Goal: Navigation & Orientation: Find specific page/section

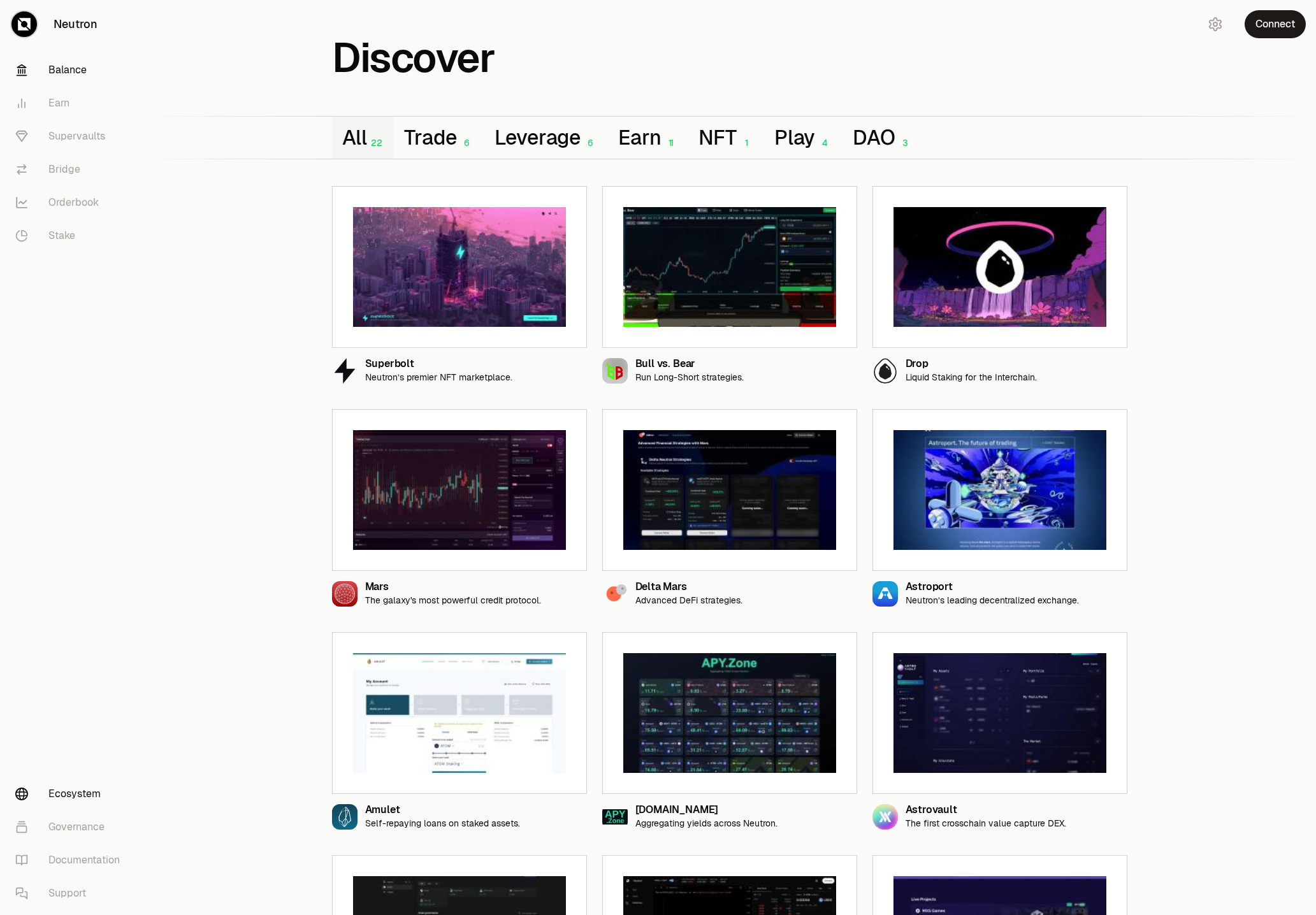
click at [97, 82] on link "Balance" at bounding box center [71, 70] width 132 height 33
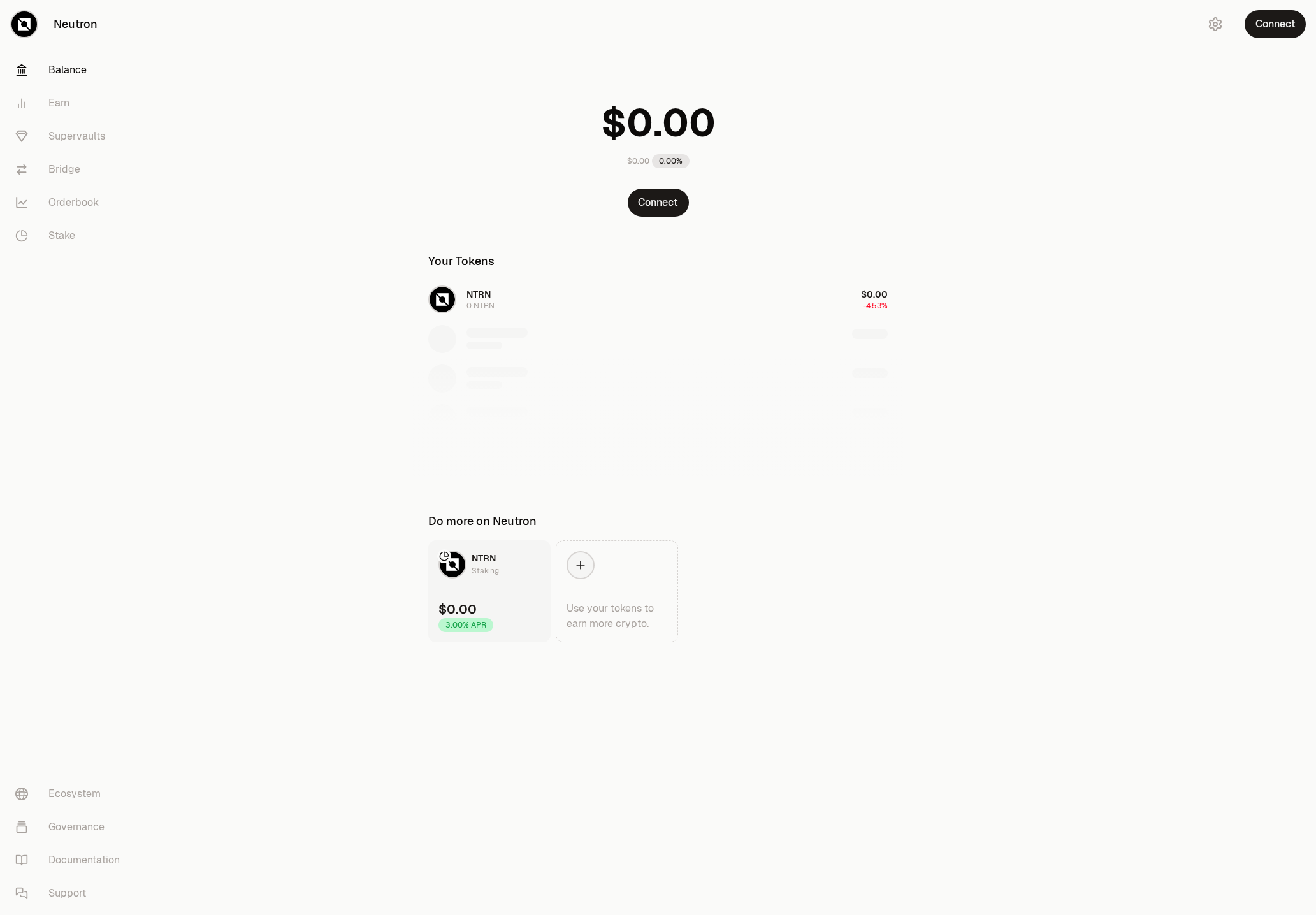
click at [244, 429] on main "$0.00 0.00% Connect Your Tokens NTRN 0 NTRN $0.00 -4.53% Do more on Neutron NTR…" at bounding box center [729, 346] width 1173 height 693
click at [83, 91] on link "Earn" at bounding box center [71, 104] width 132 height 33
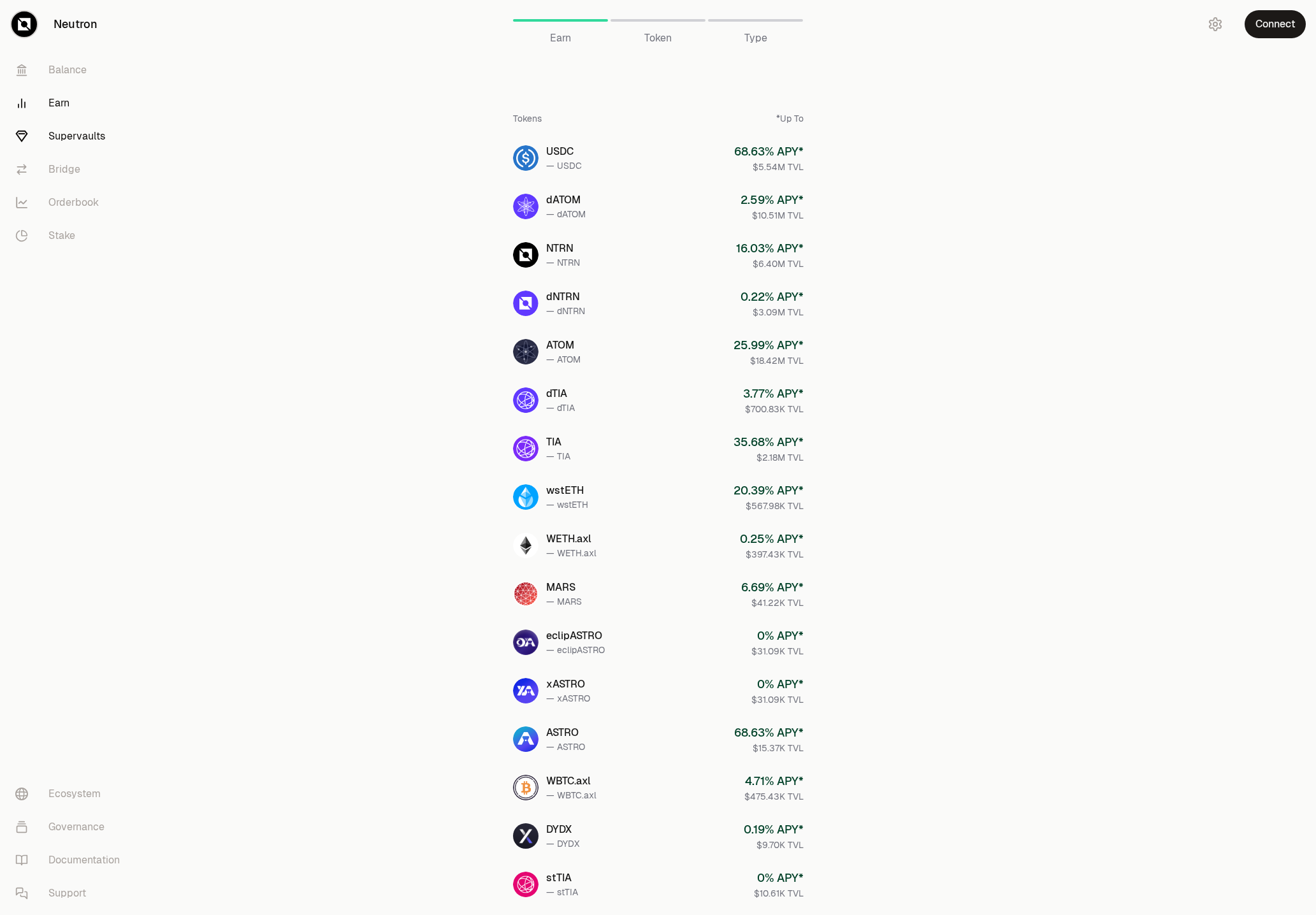
click at [73, 139] on link "Supervaults" at bounding box center [71, 137] width 132 height 33
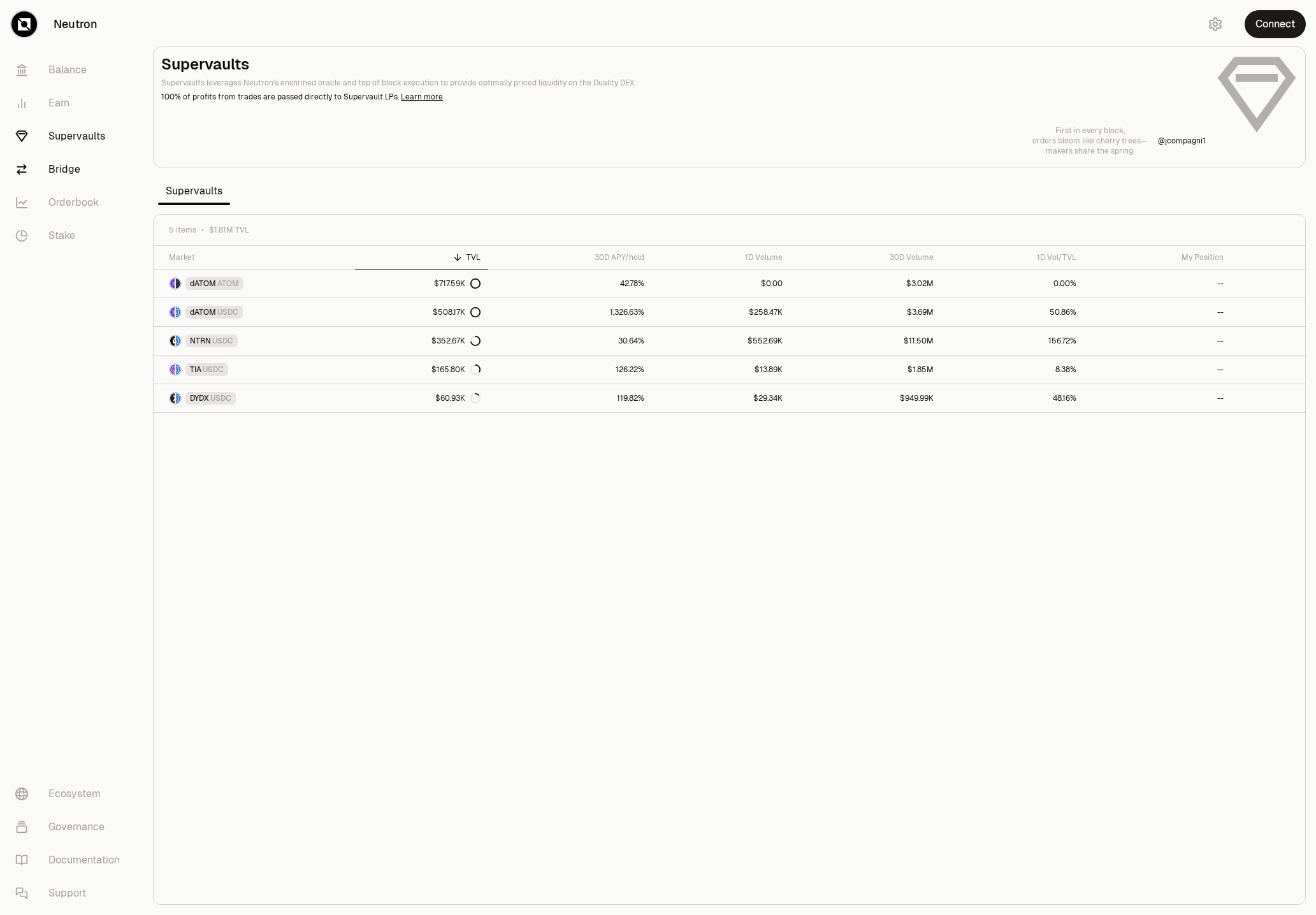
click at [69, 167] on link "Bridge" at bounding box center [71, 170] width 132 height 33
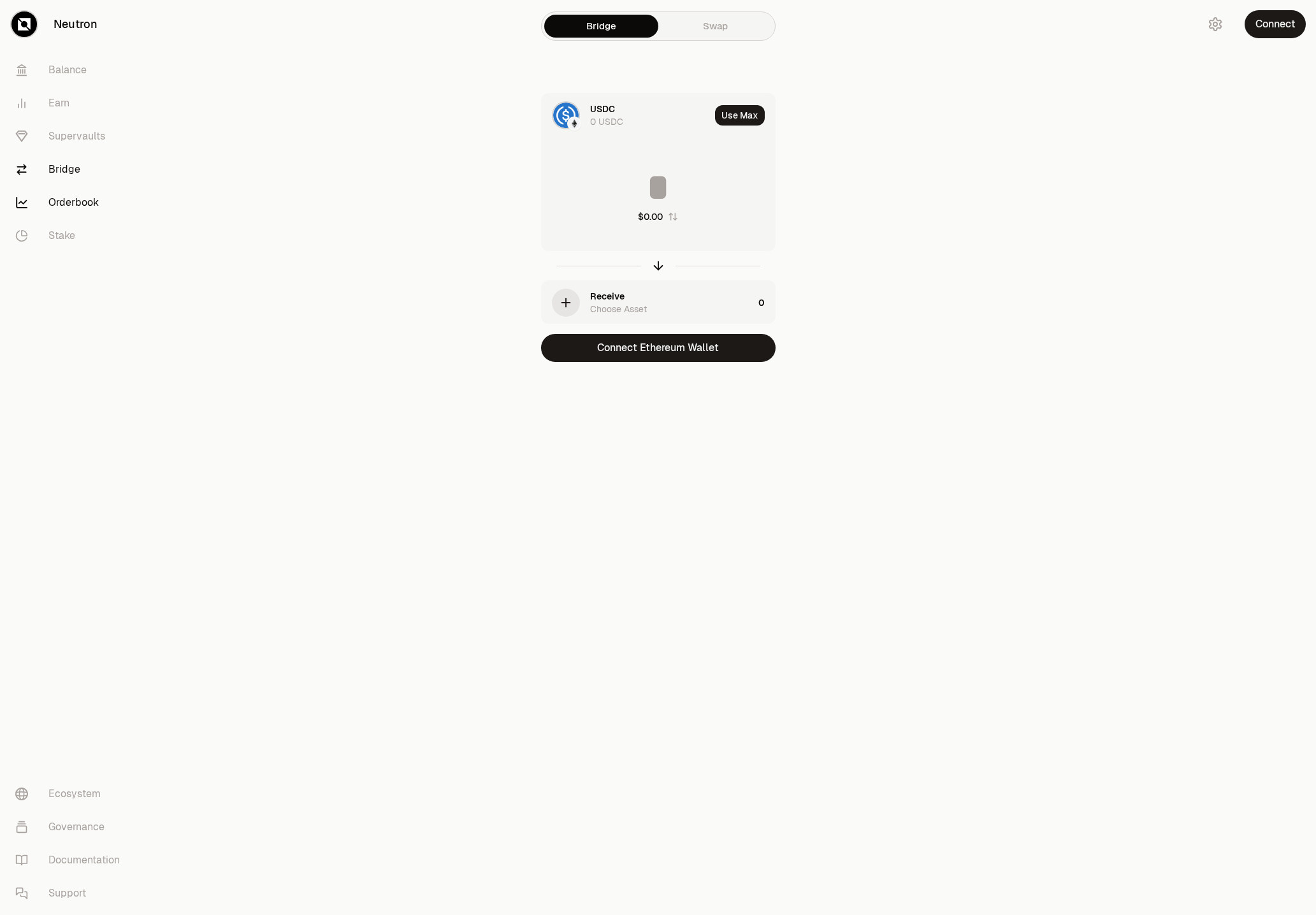
click at [75, 199] on link "Orderbook" at bounding box center [71, 203] width 132 height 33
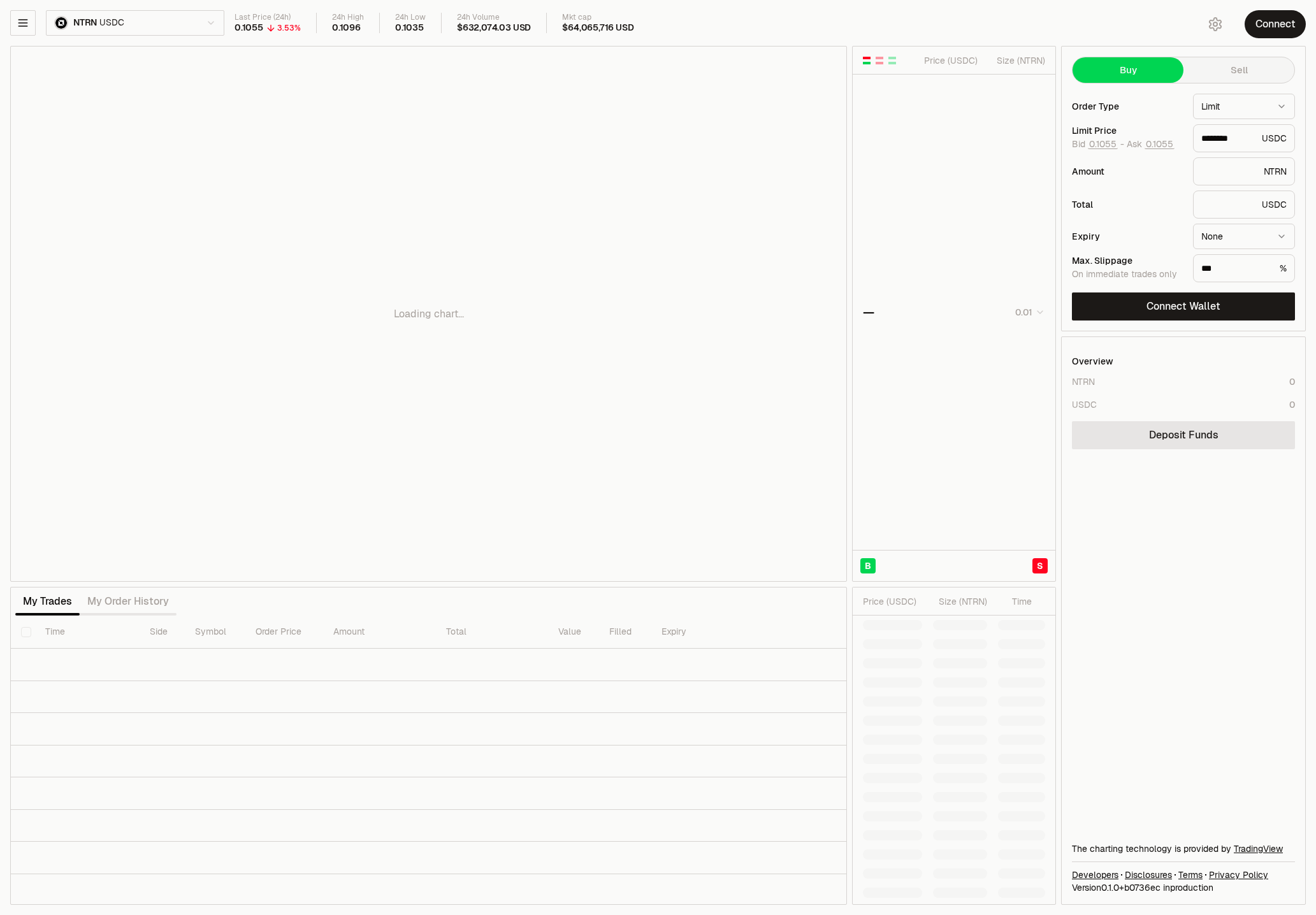
type input "********"
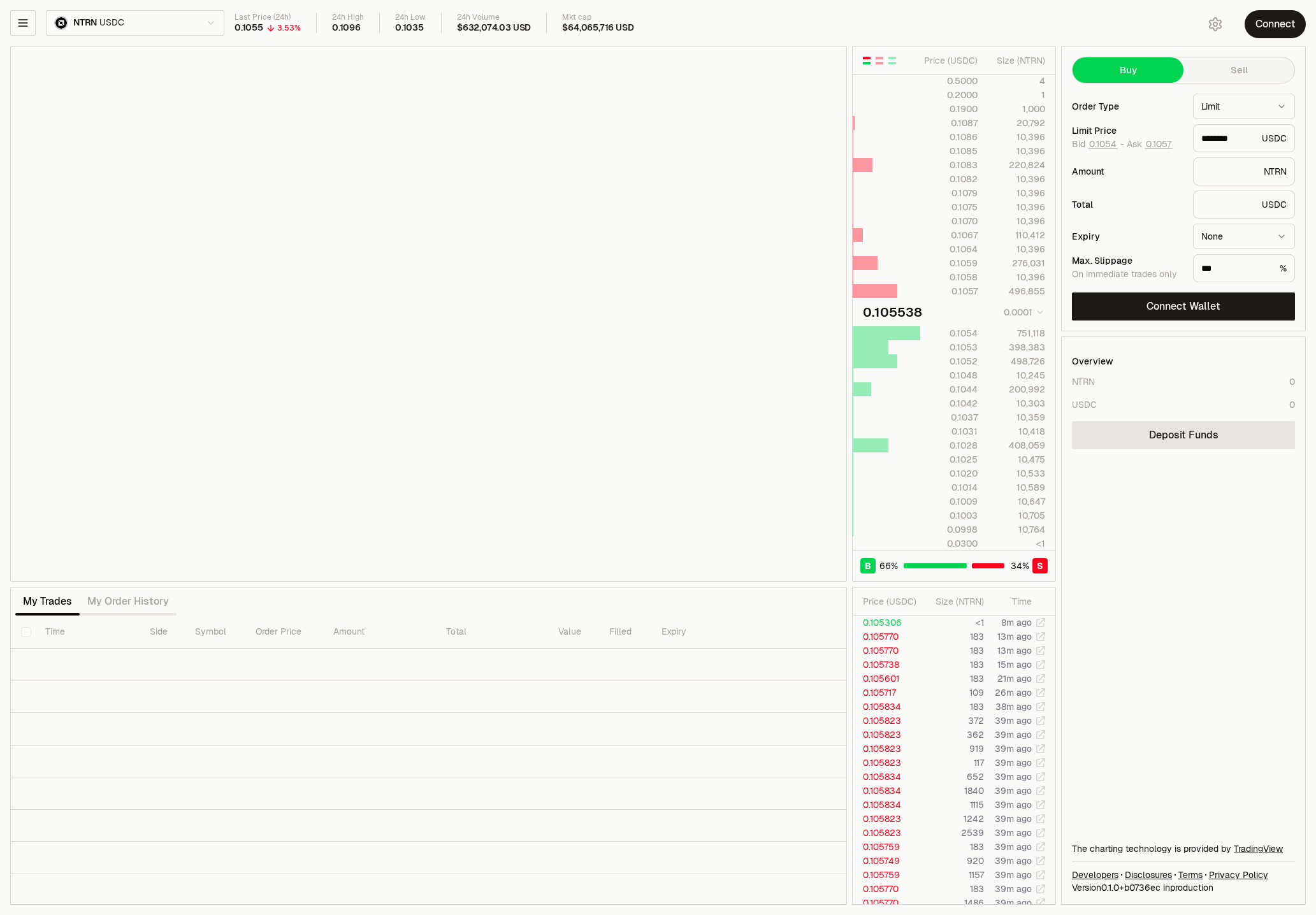
click at [148, 26] on html "Neutron Balance Earn Supervaults Bridge Orderbook Stake Ecosystem Governance Do…" at bounding box center [658, 458] width 1316 height 915
